Goal: Transaction & Acquisition: Purchase product/service

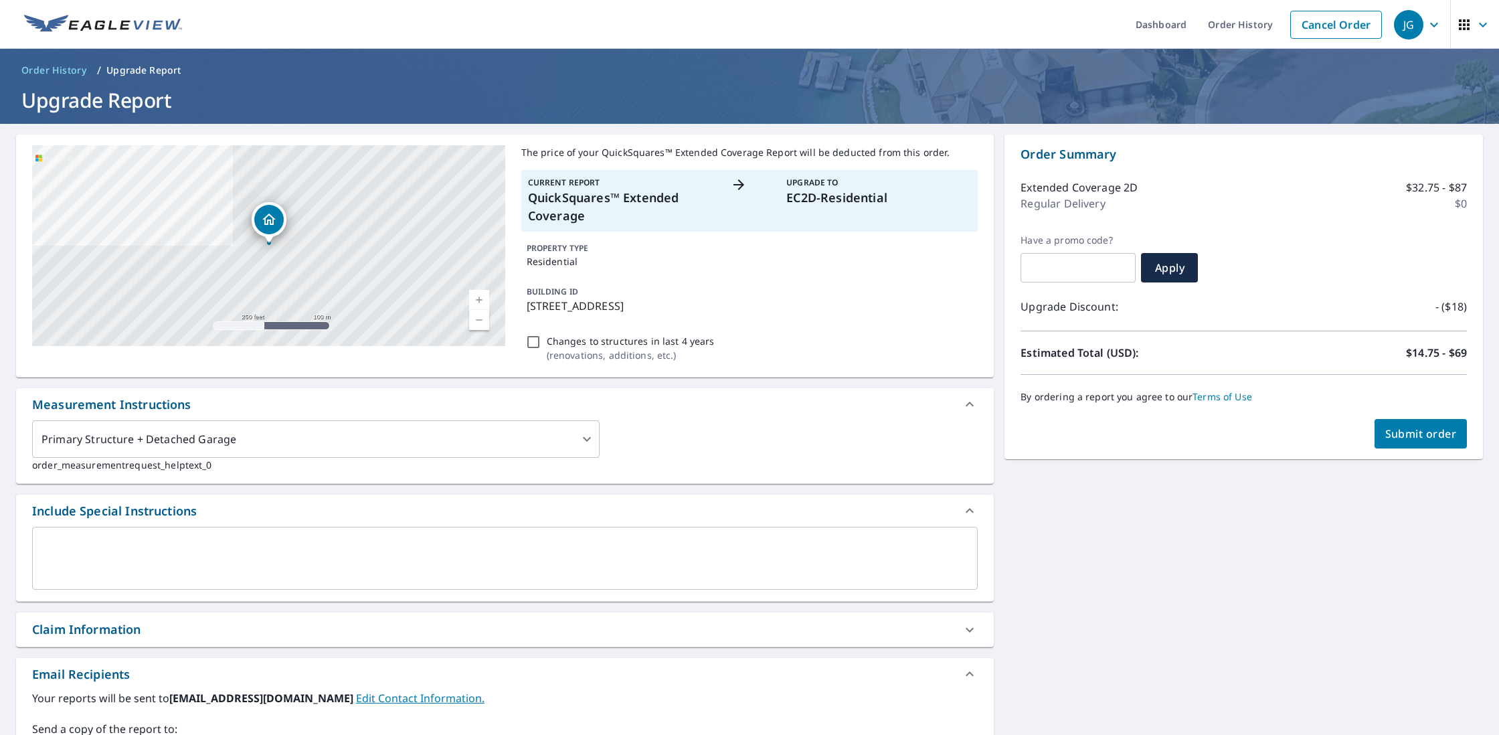
scroll to position [0, 1]
click at [965, 631] on icon at bounding box center [969, 629] width 16 height 16
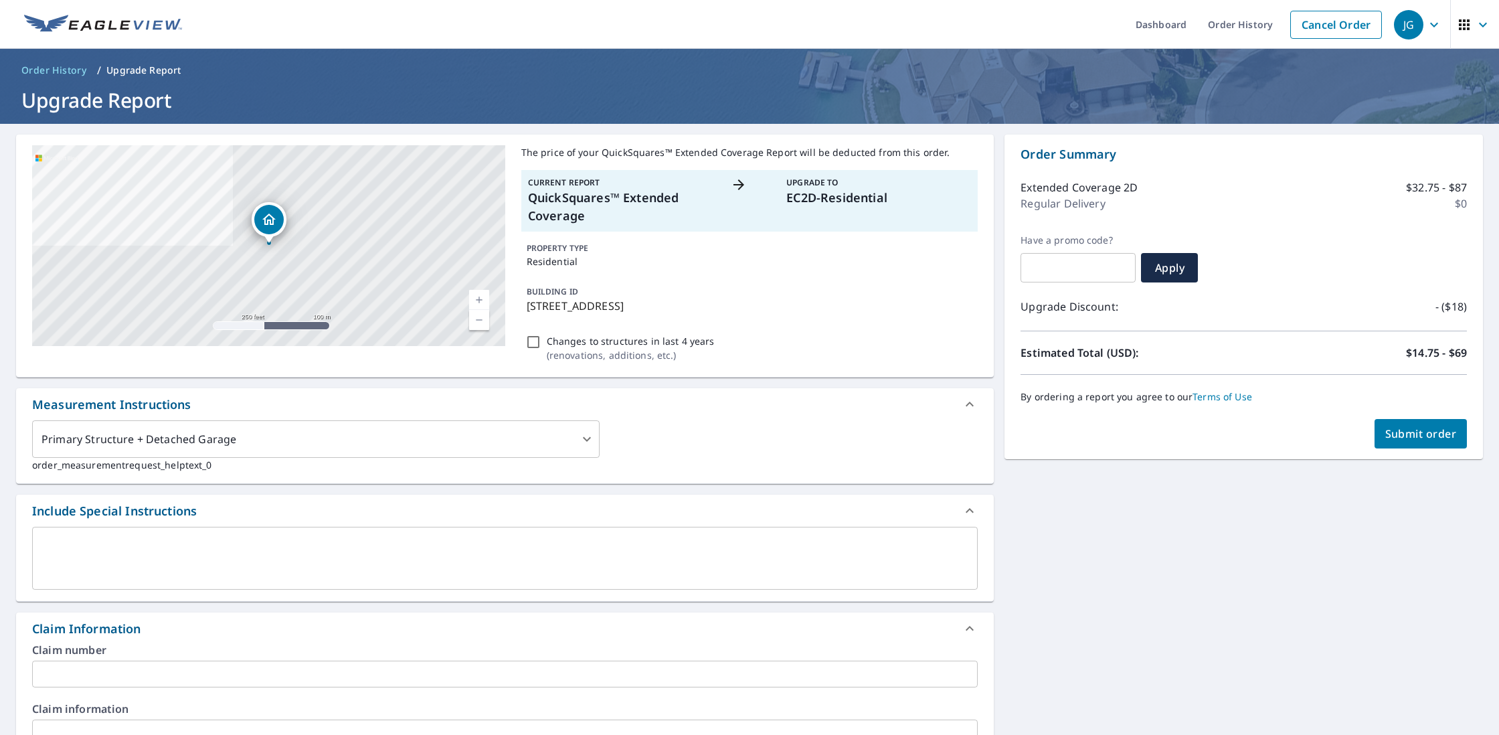
scroll to position [0, 0]
click at [1408, 432] on span "Submit order" at bounding box center [1421, 433] width 72 height 15
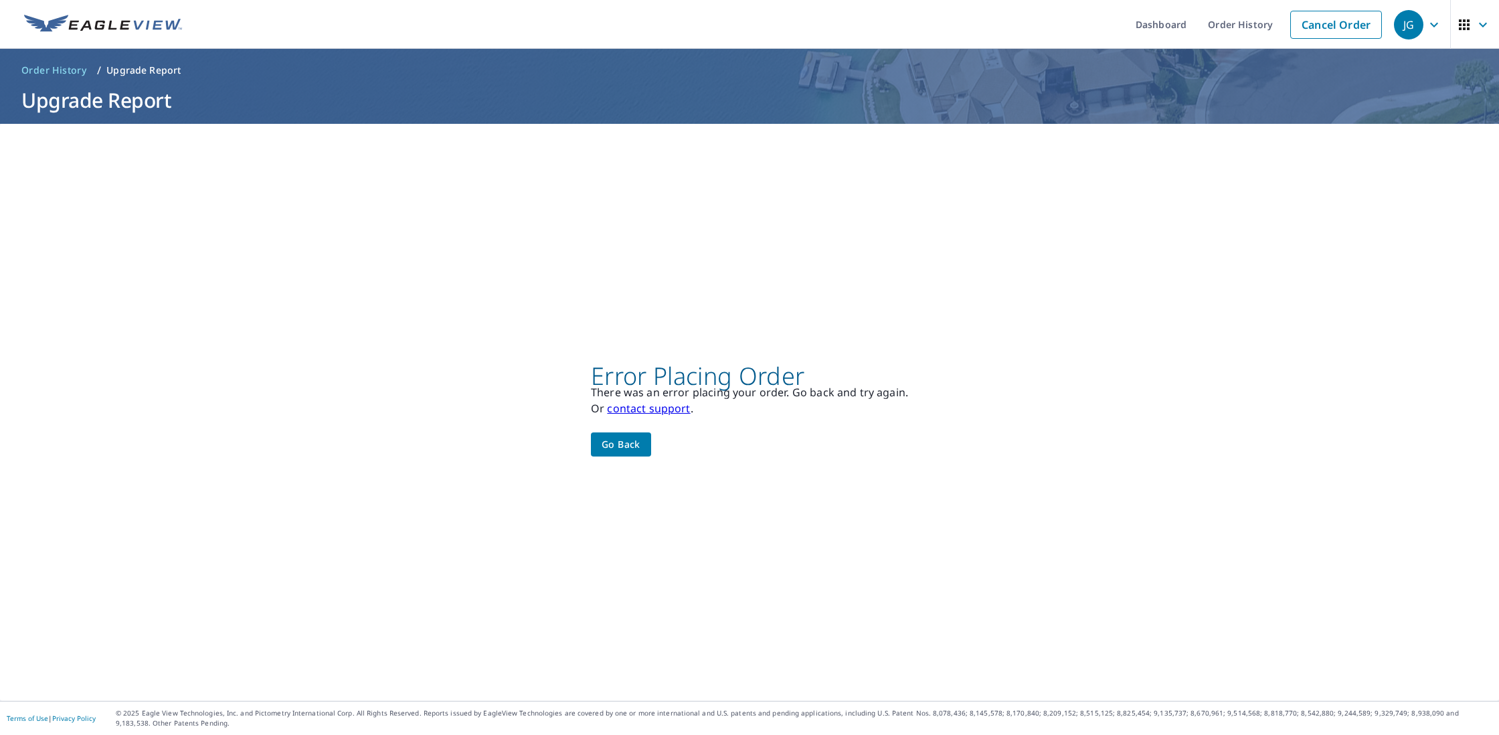
click at [634, 448] on span "Go back" at bounding box center [620, 444] width 39 height 17
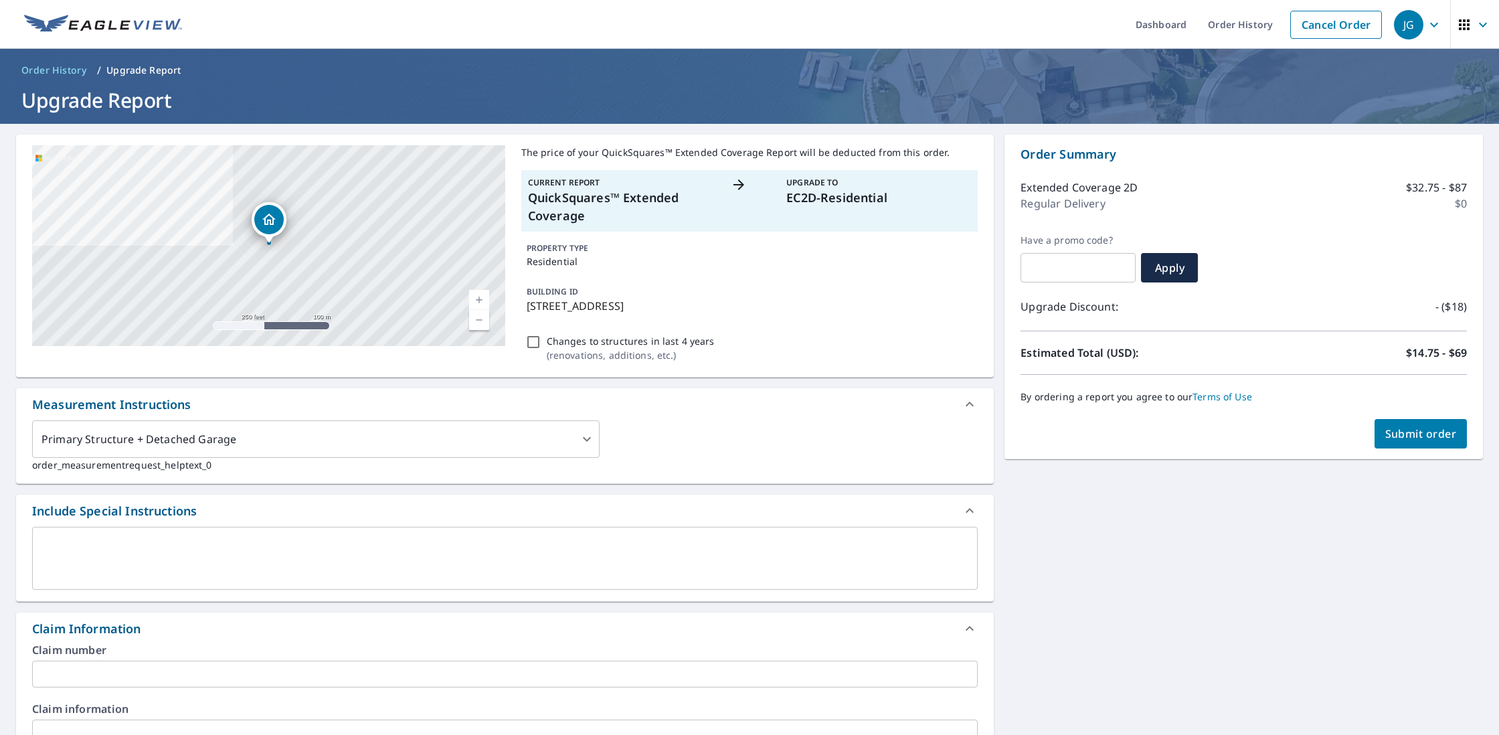
click at [1275, 568] on div "[STREET_ADDRESS] A standard road map Aerial A detailed look from above Labels L…" at bounding box center [749, 671] width 1499 height 1094
click at [1402, 435] on span "Submit order" at bounding box center [1421, 432] width 72 height 15
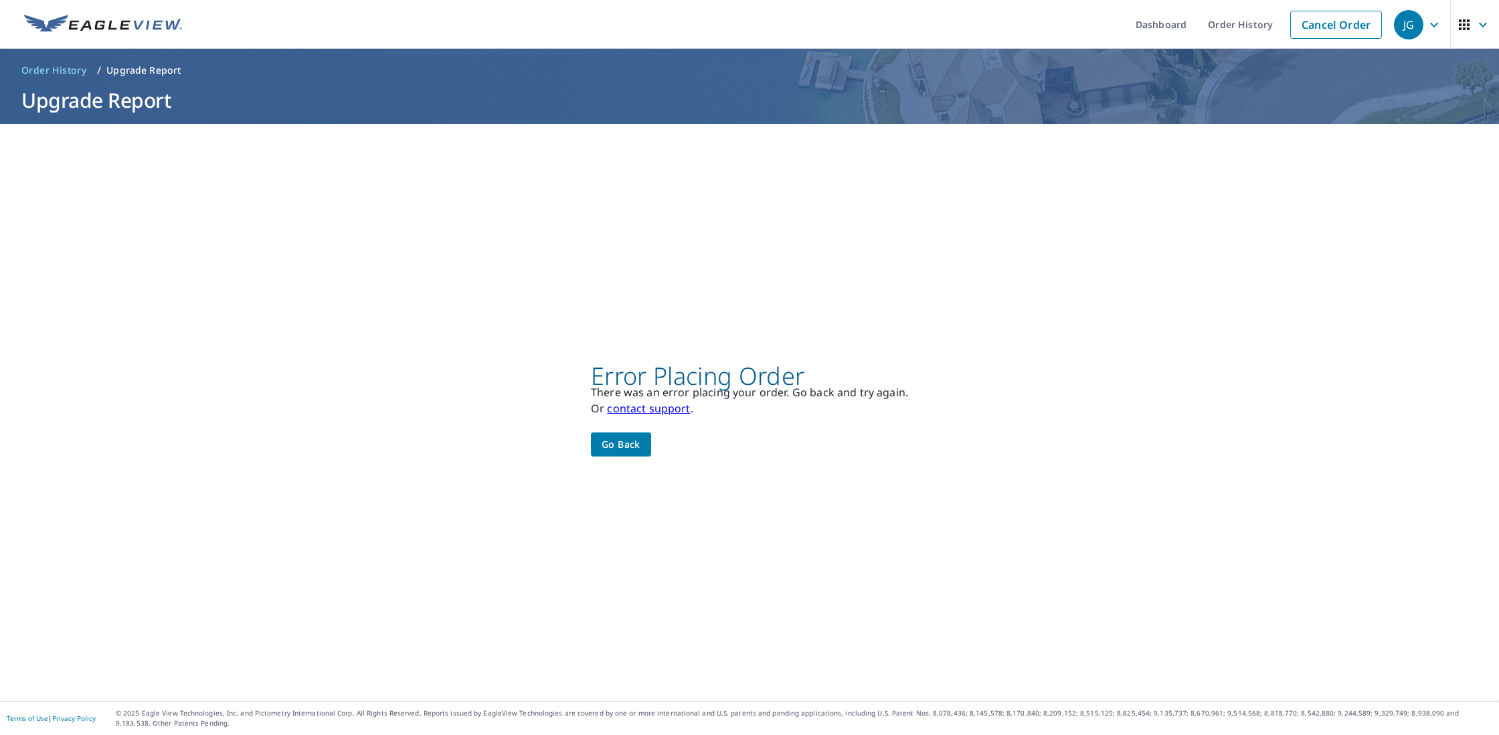
scroll to position [0, 0]
click at [624, 446] on span "Go back" at bounding box center [620, 444] width 39 height 17
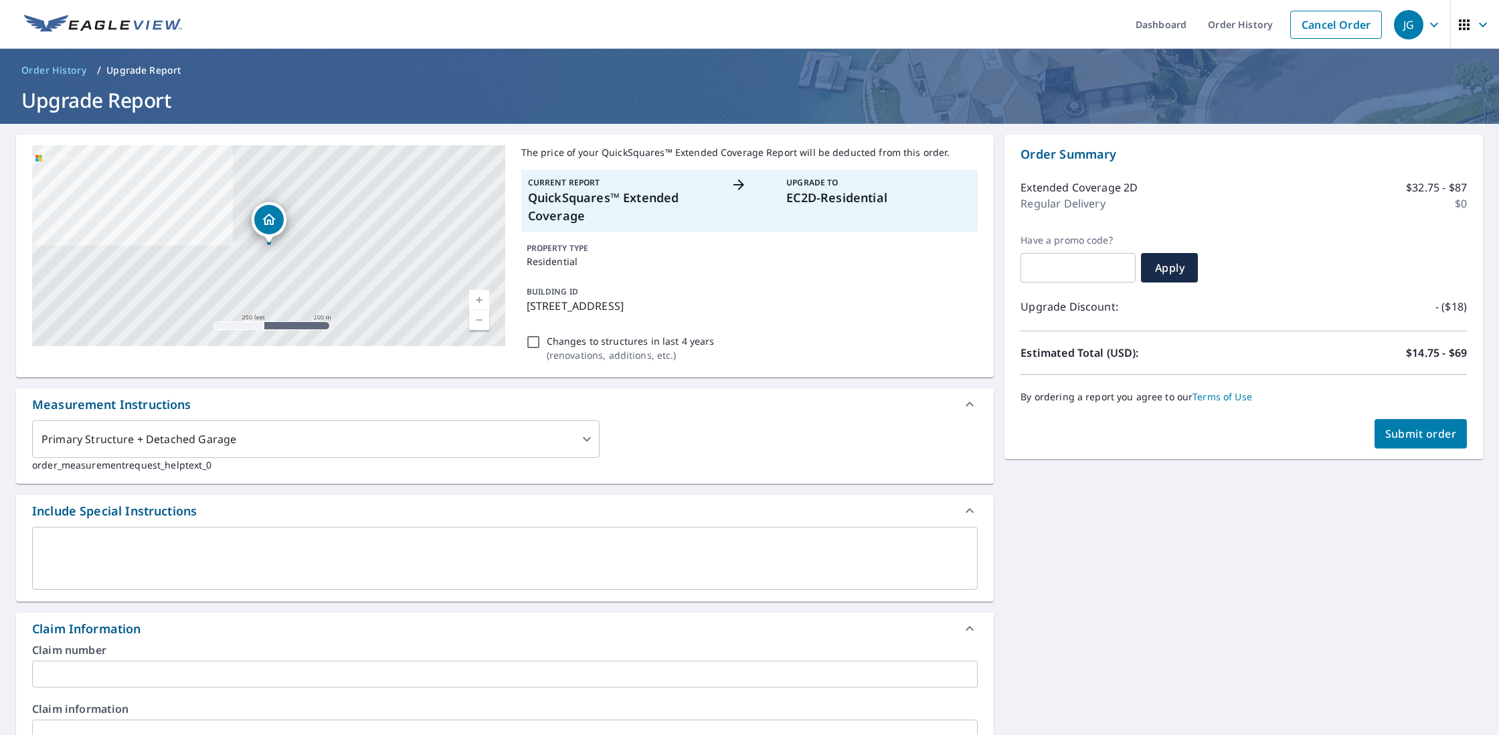
click at [1430, 28] on icon "button" at bounding box center [1434, 25] width 16 height 16
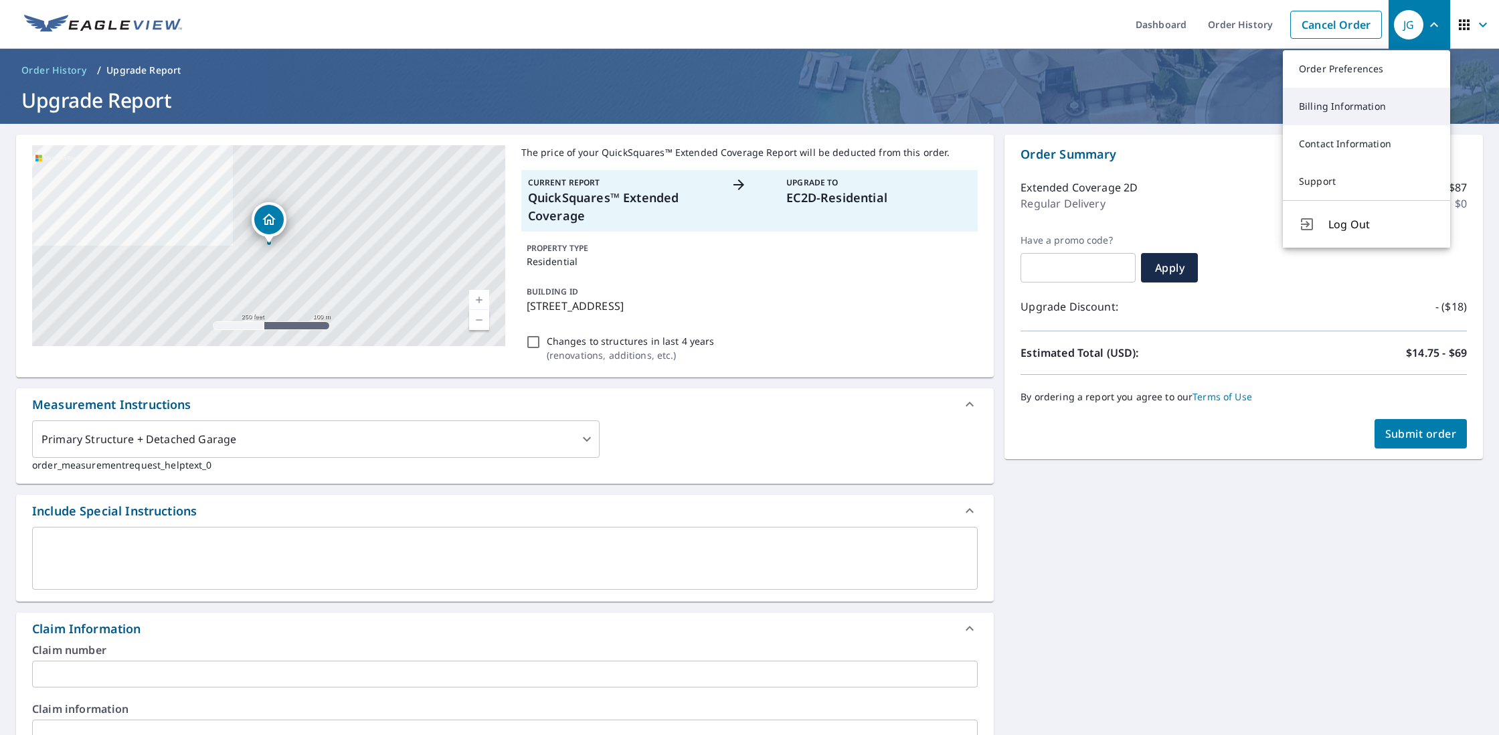
click at [1347, 112] on link "Billing Information" at bounding box center [1365, 106] width 167 height 37
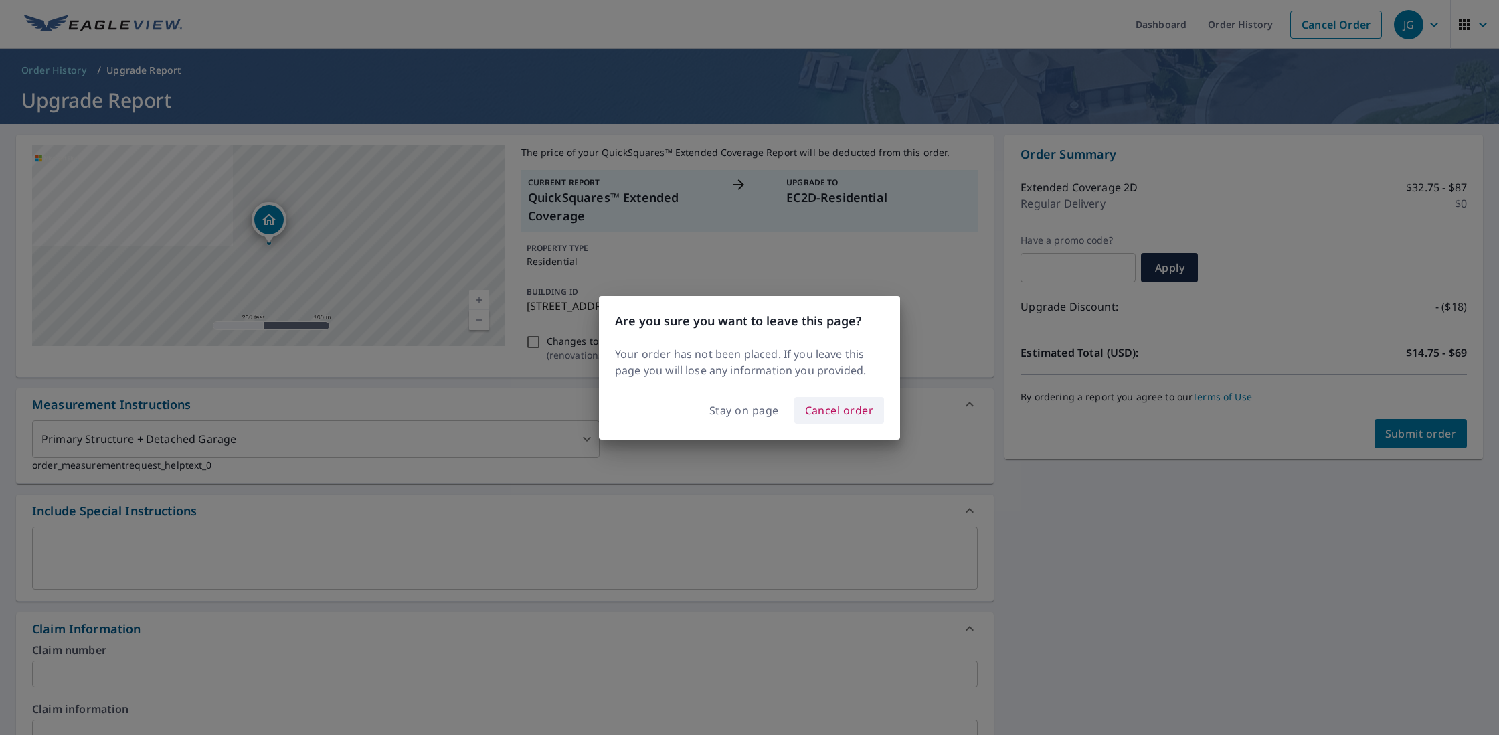
click at [817, 407] on span "Cancel order" at bounding box center [839, 410] width 69 height 19
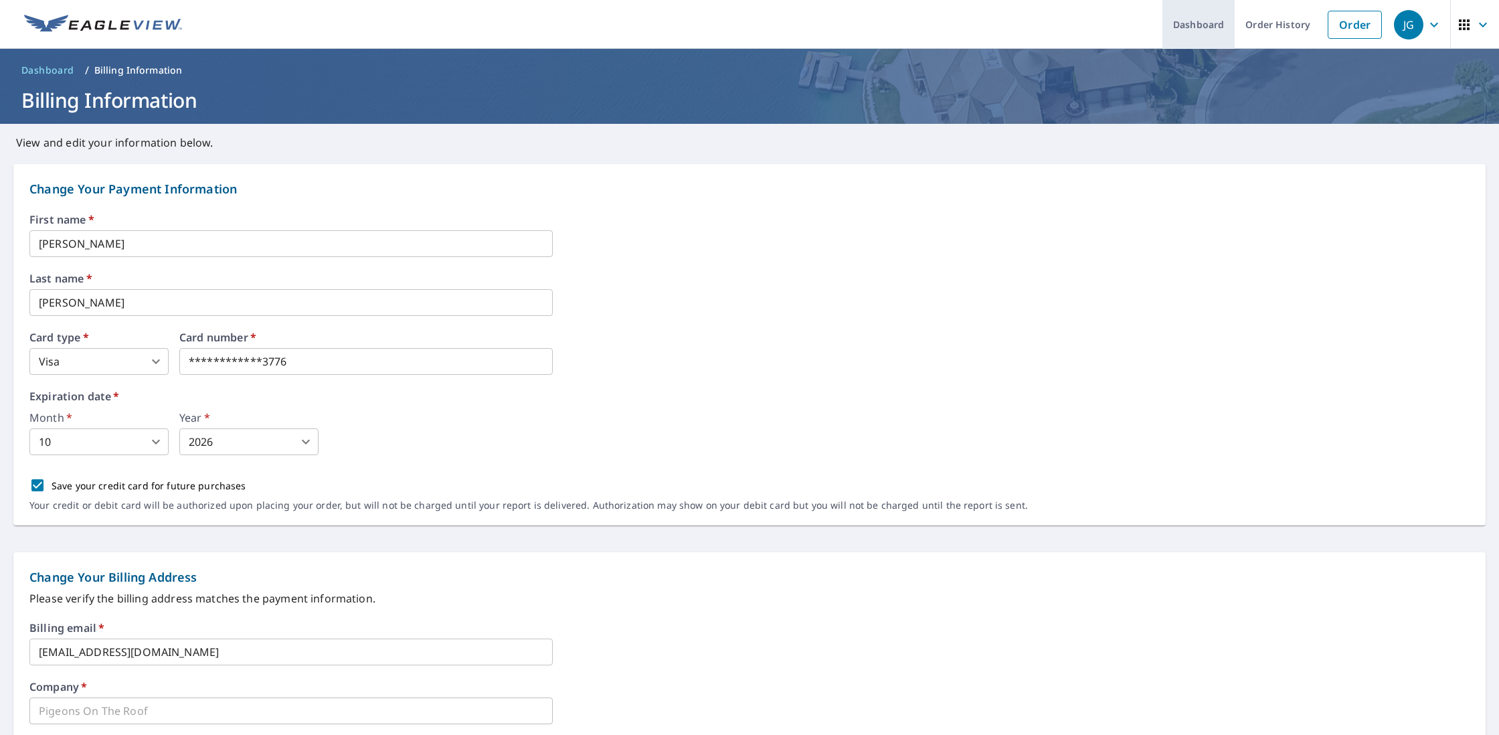
click at [1192, 19] on link "Dashboard" at bounding box center [1198, 24] width 72 height 49
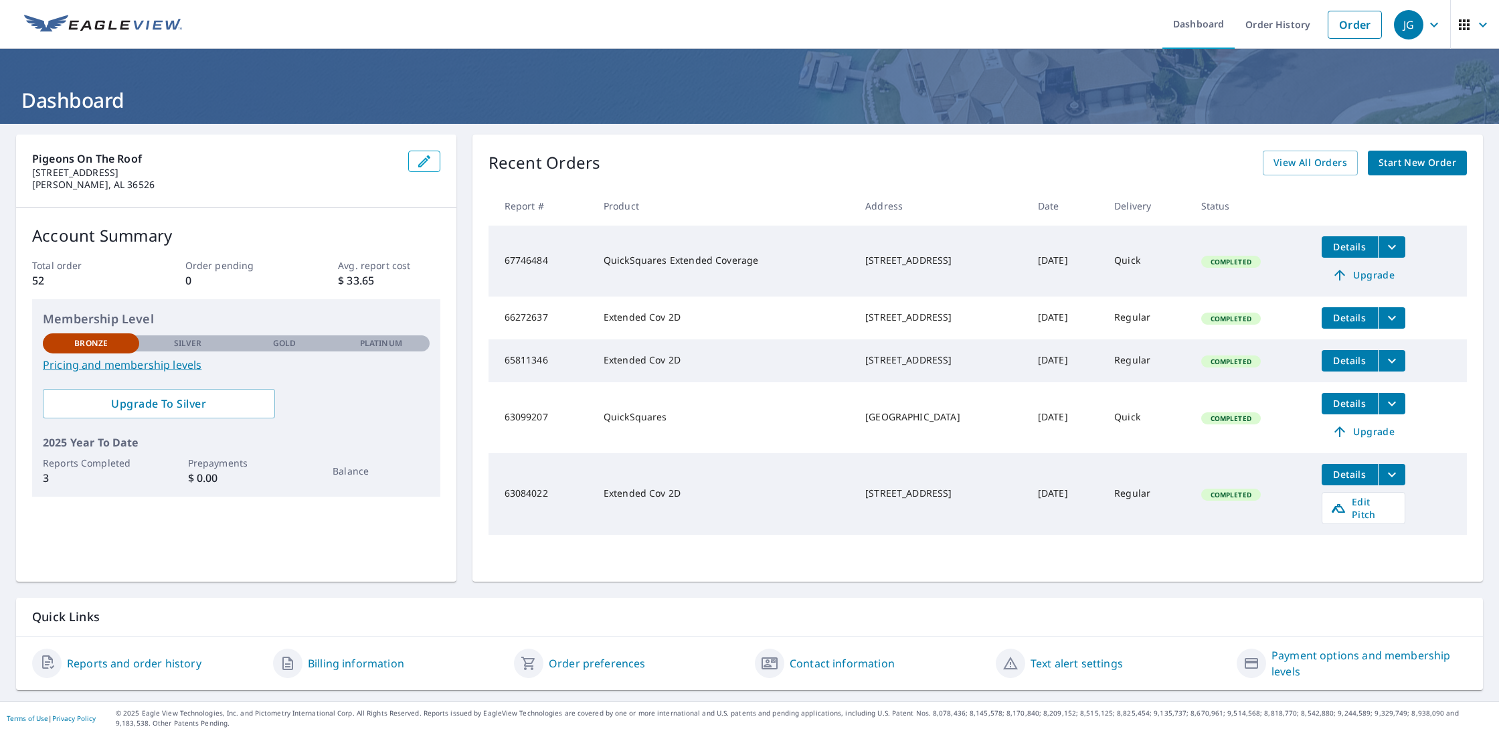
click at [126, 368] on link "Pricing and membership levels" at bounding box center [236, 365] width 387 height 16
click at [1380, 275] on span "Upgrade" at bounding box center [1363, 275] width 68 height 16
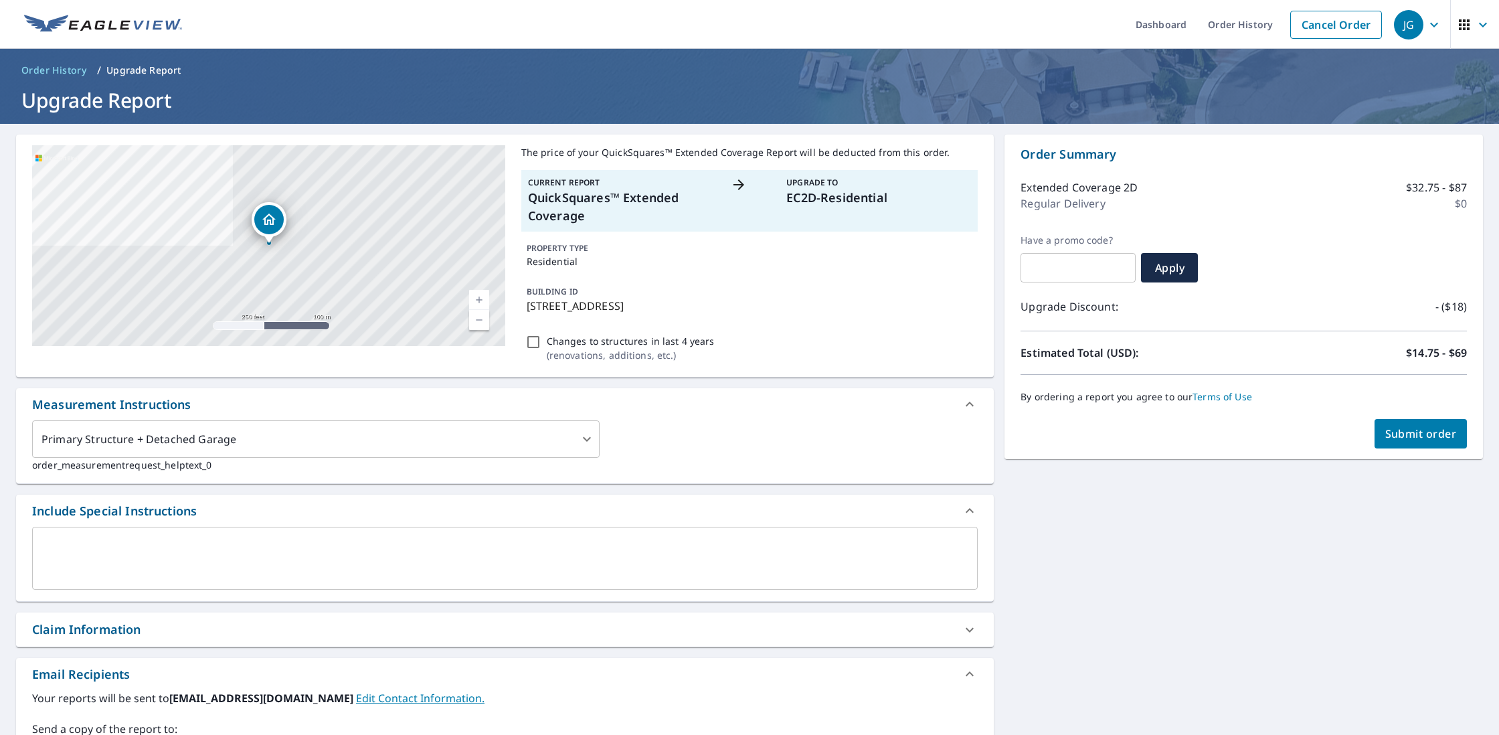
click at [1408, 436] on span "Submit order" at bounding box center [1421, 433] width 72 height 15
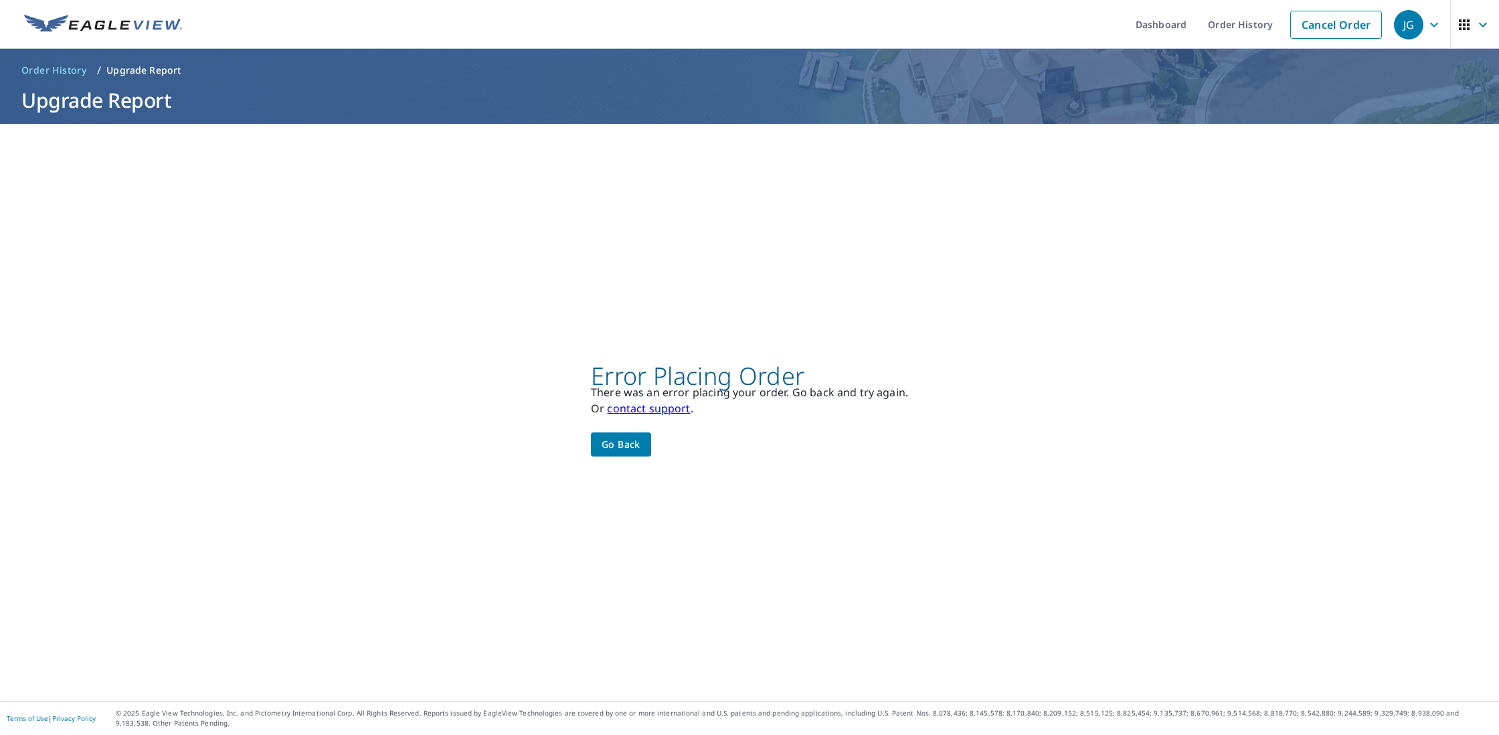
click at [676, 405] on link "contact support" at bounding box center [648, 408] width 83 height 15
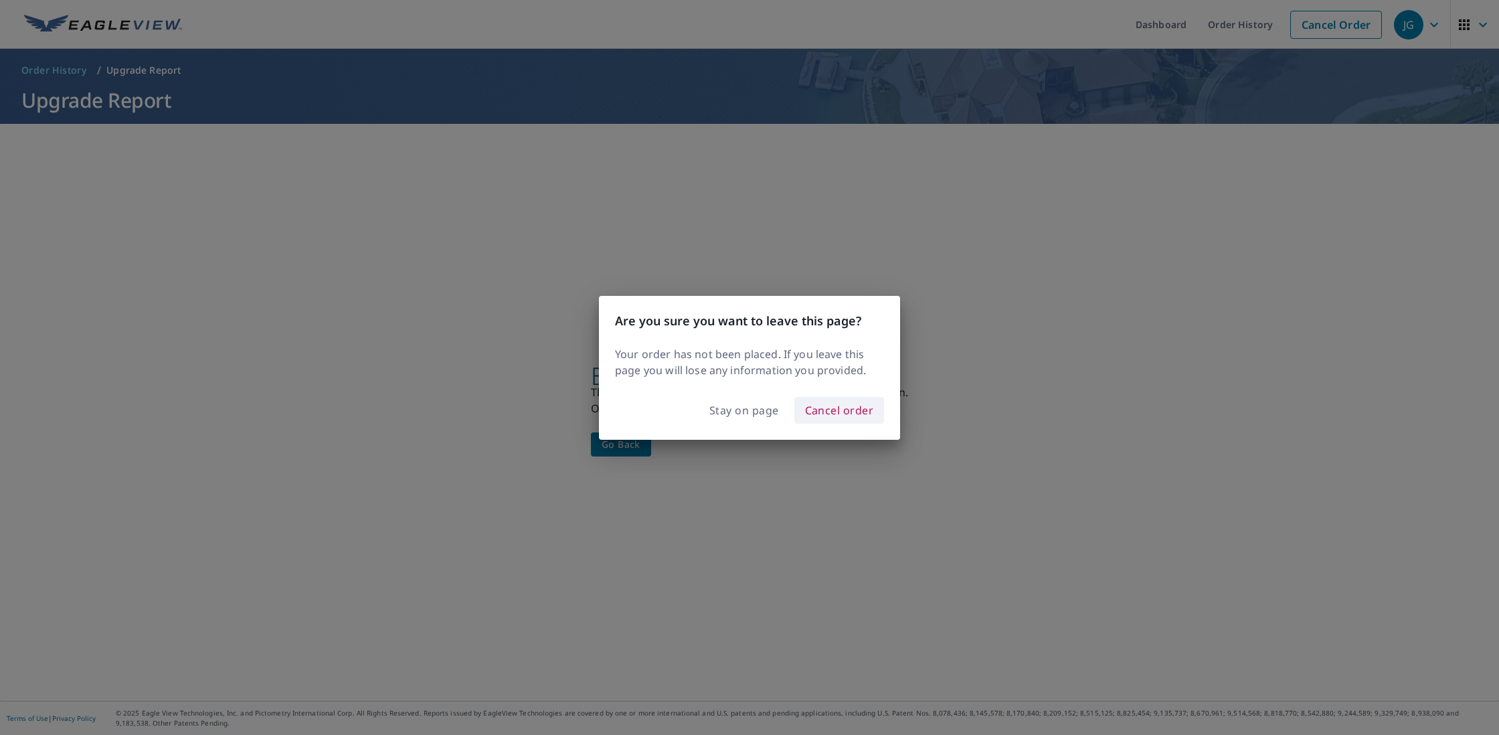
click at [854, 409] on span "Cancel order" at bounding box center [839, 410] width 69 height 19
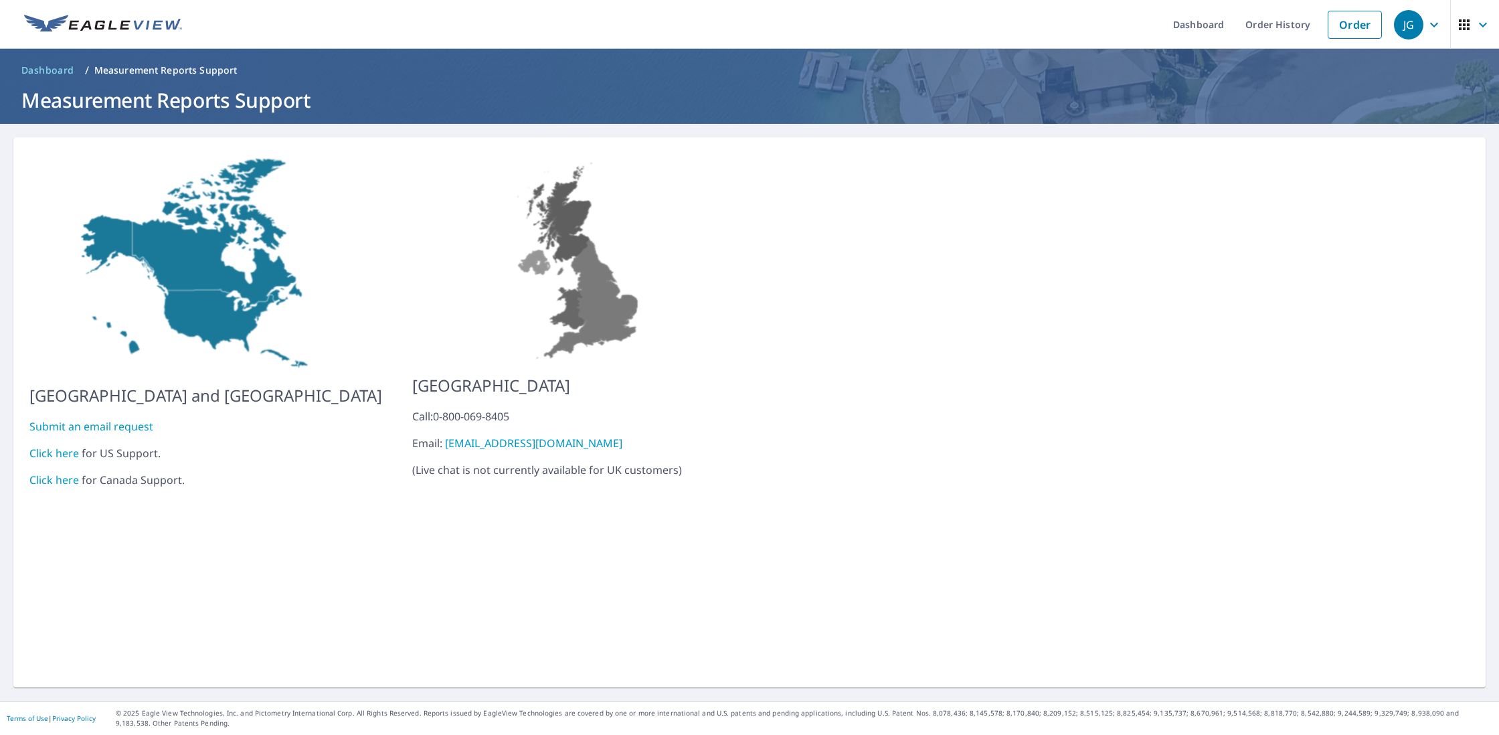
click at [143, 420] on link "Submit an email request" at bounding box center [91, 426] width 124 height 15
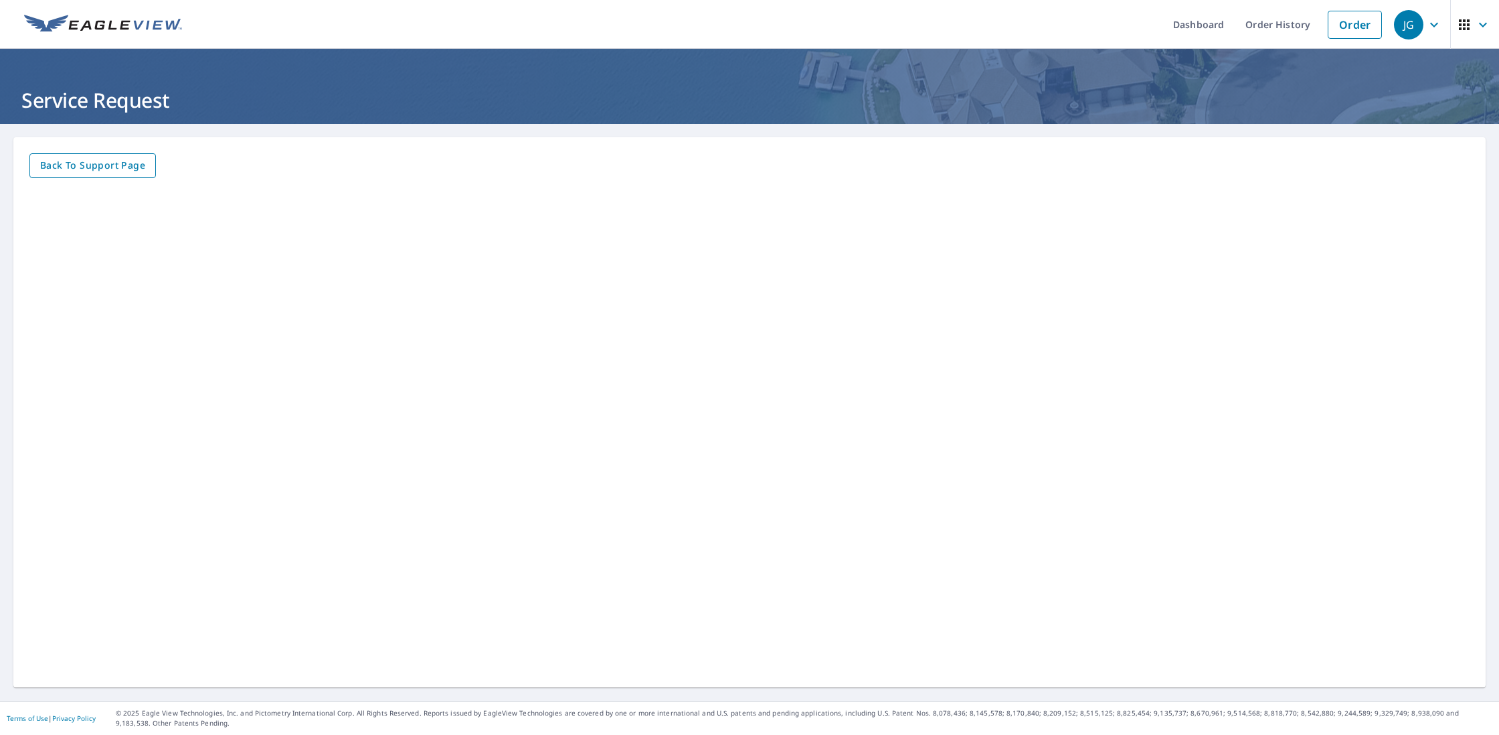
click at [97, 171] on span "Back to Support page" at bounding box center [92, 165] width 105 height 17
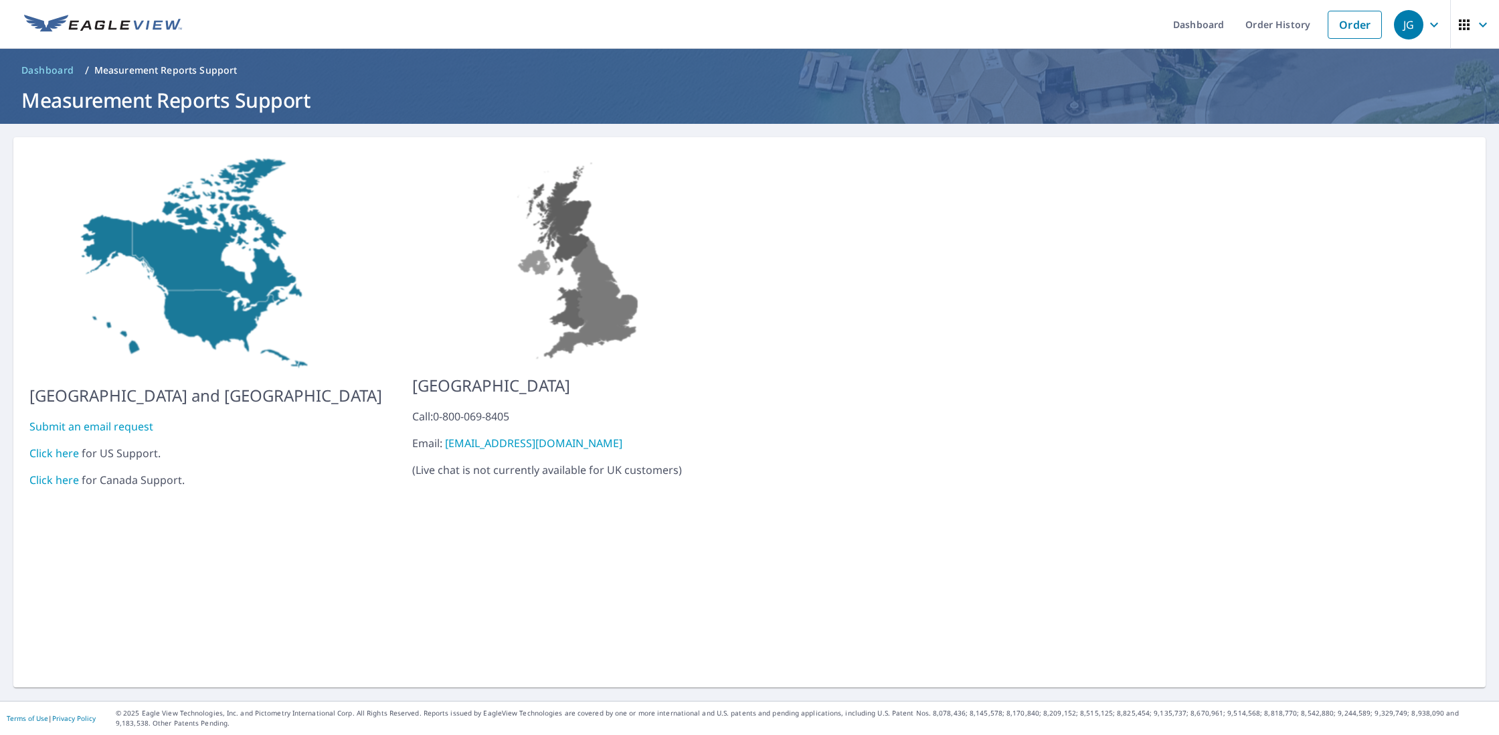
click at [64, 446] on link "Click here" at bounding box center [54, 453] width 50 height 15
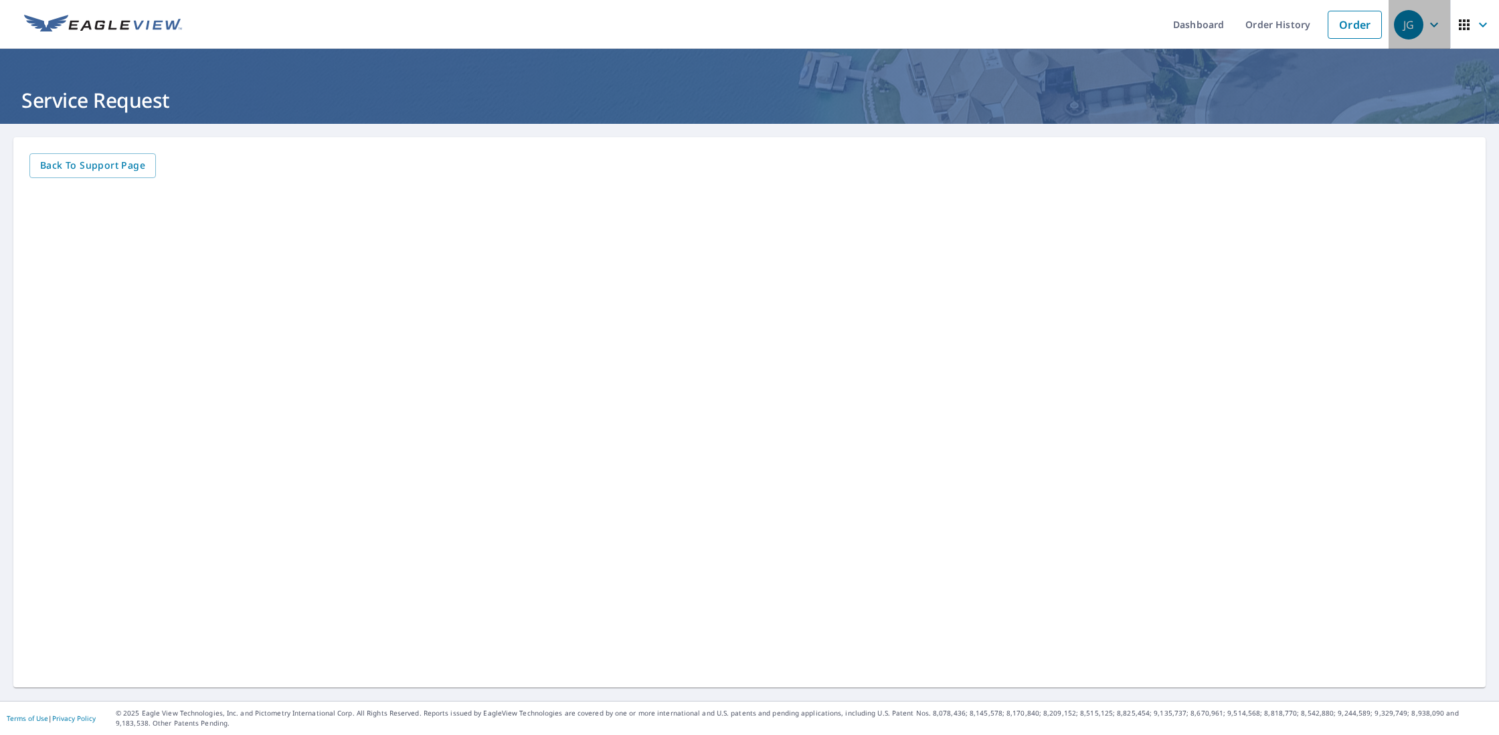
click at [1429, 25] on icon "button" at bounding box center [1434, 25] width 16 height 16
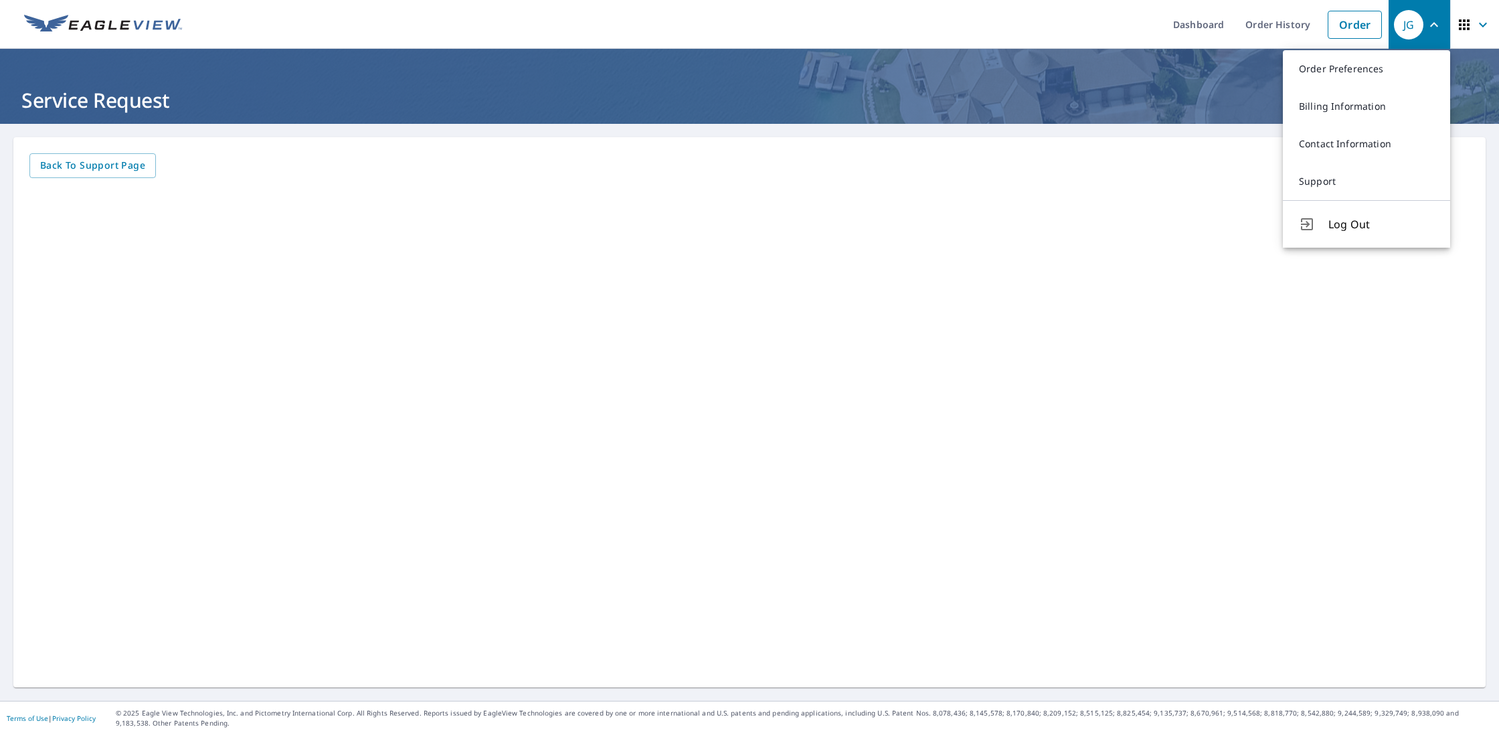
click at [1482, 28] on icon "button" at bounding box center [1482, 25] width 16 height 16
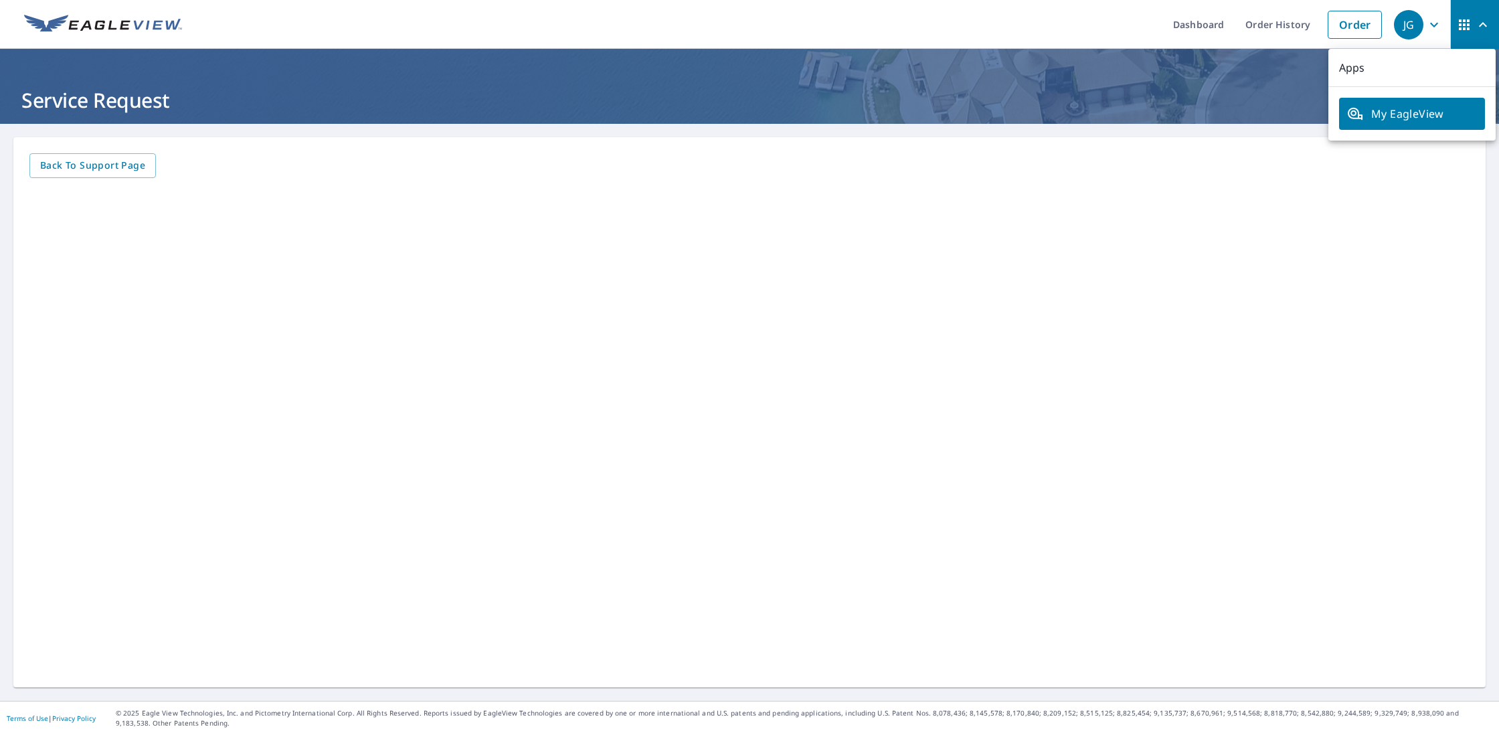
click at [1255, 100] on h1 "Service Request" at bounding box center [749, 99] width 1466 height 27
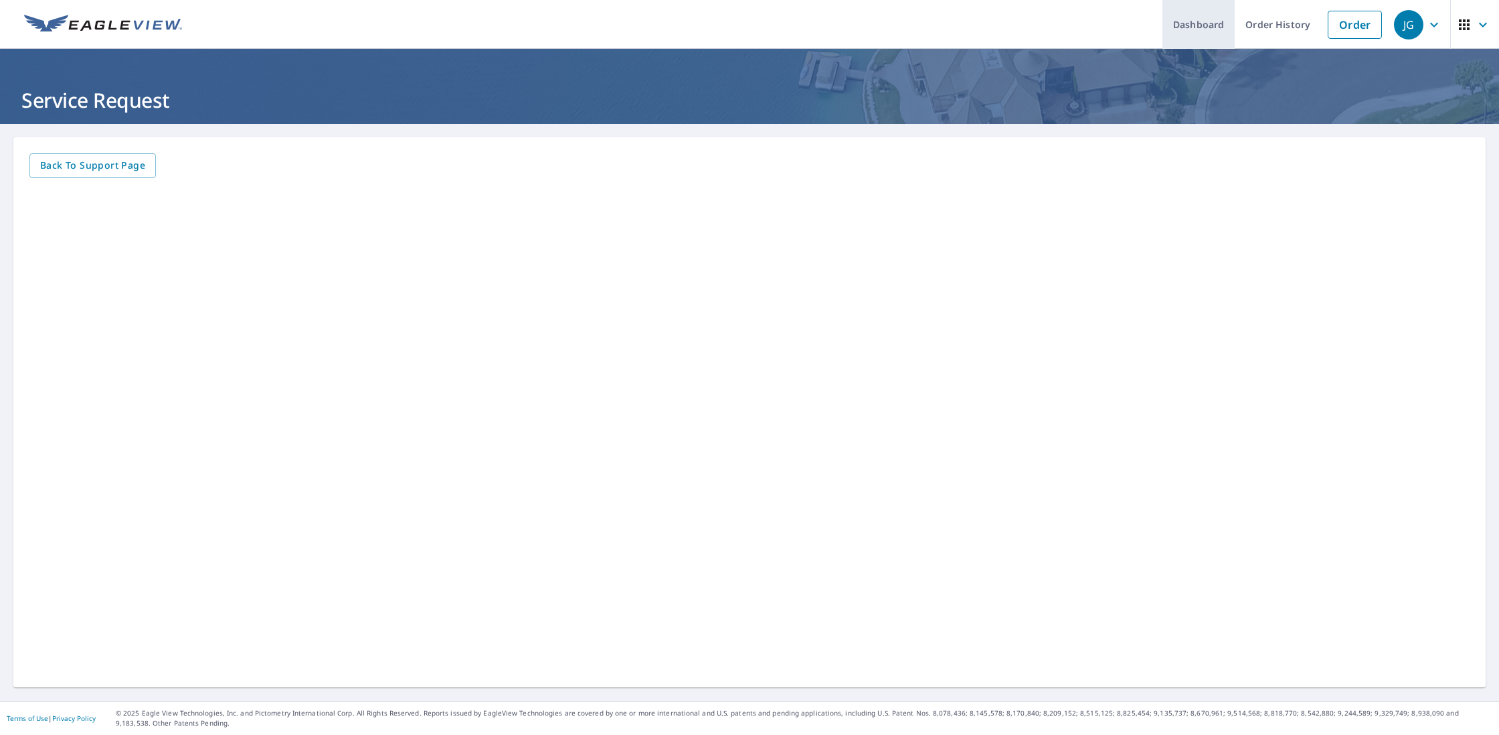
drag, startPoint x: 1215, startPoint y: 27, endPoint x: 1214, endPoint y: 43, distance: 15.4
click at [1215, 27] on link "Dashboard" at bounding box center [1198, 24] width 72 height 49
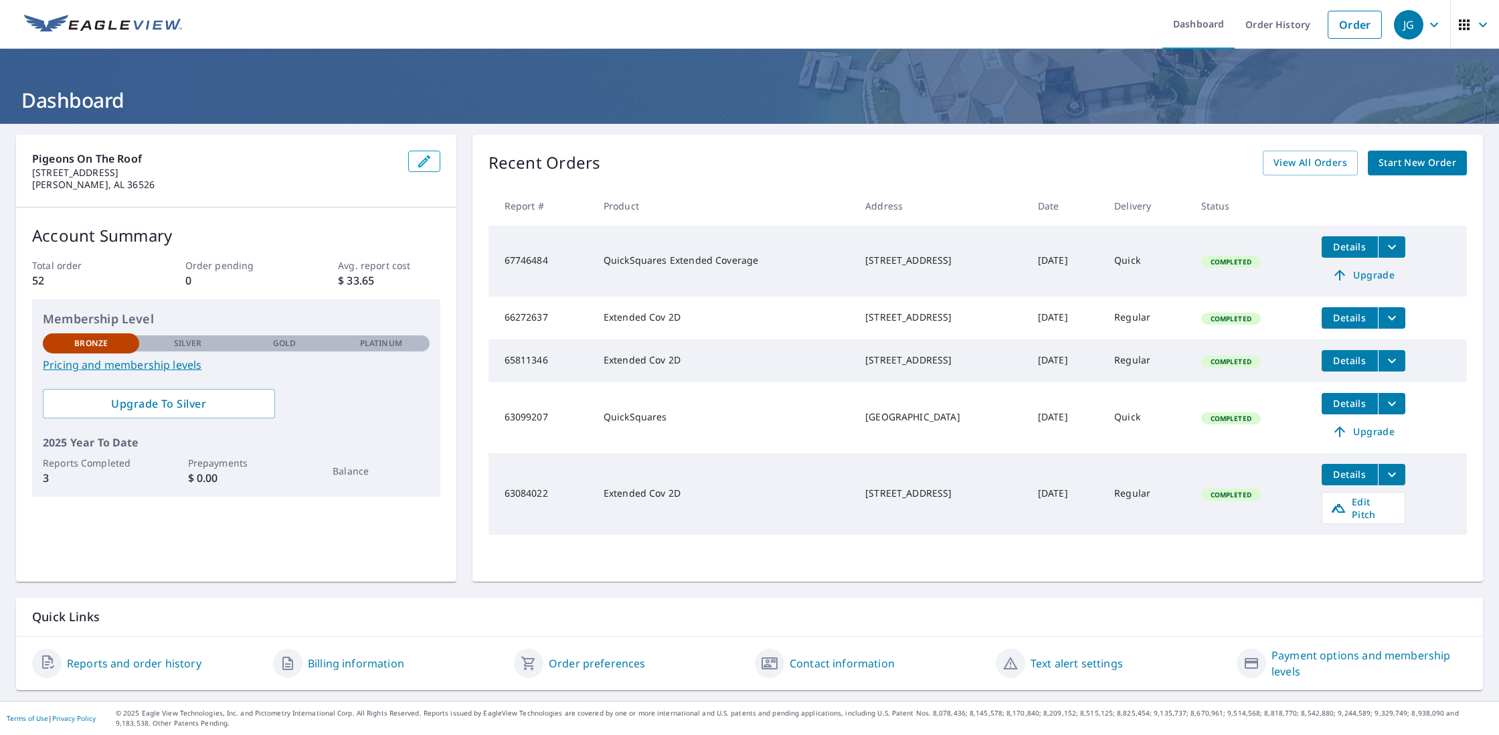
click at [1391, 275] on span "Upgrade" at bounding box center [1363, 275] width 68 height 16
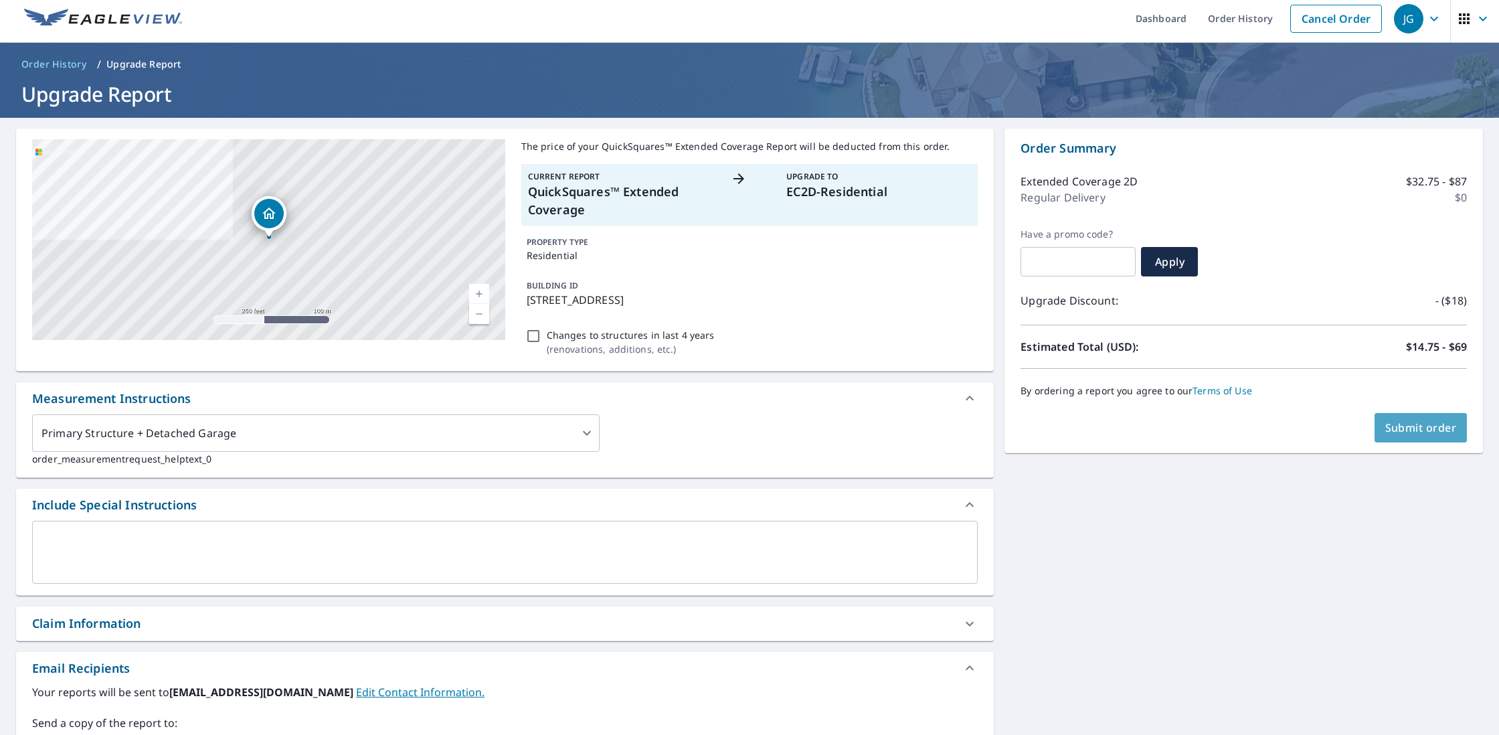
click at [1396, 425] on span "Submit order" at bounding box center [1421, 427] width 72 height 15
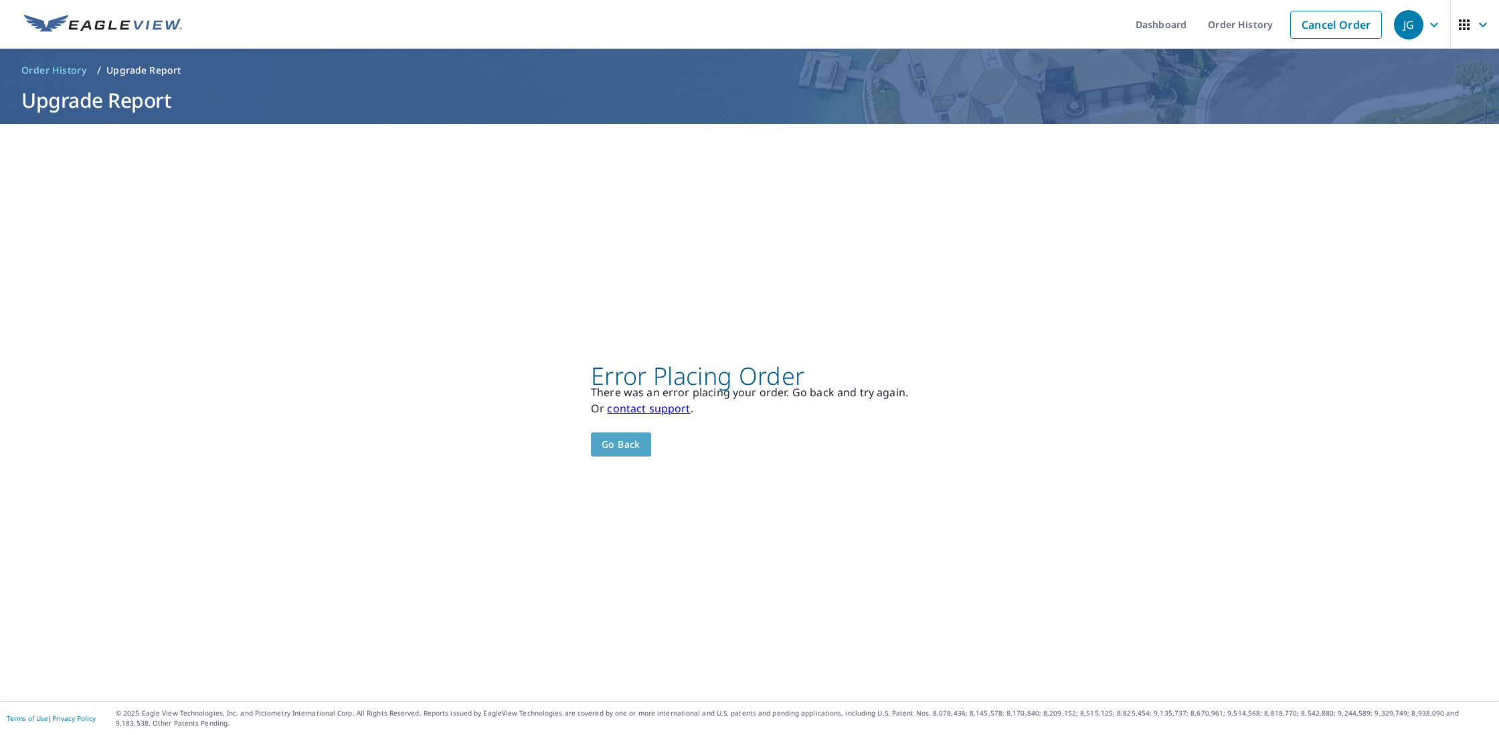
click at [640, 441] on span "Go back" at bounding box center [620, 444] width 39 height 17
